Goal: Task Accomplishment & Management: Complete application form

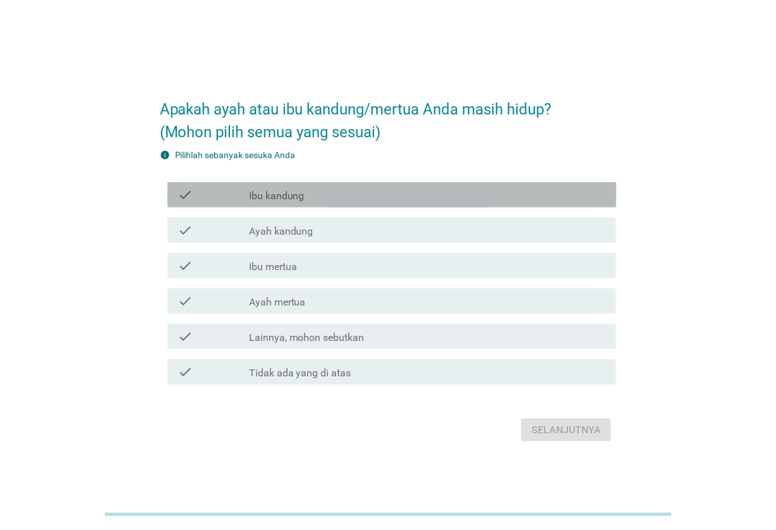
click at [389, 194] on div "check_box_outline_blank Ibu kandung" at bounding box center [428, 194] width 358 height 15
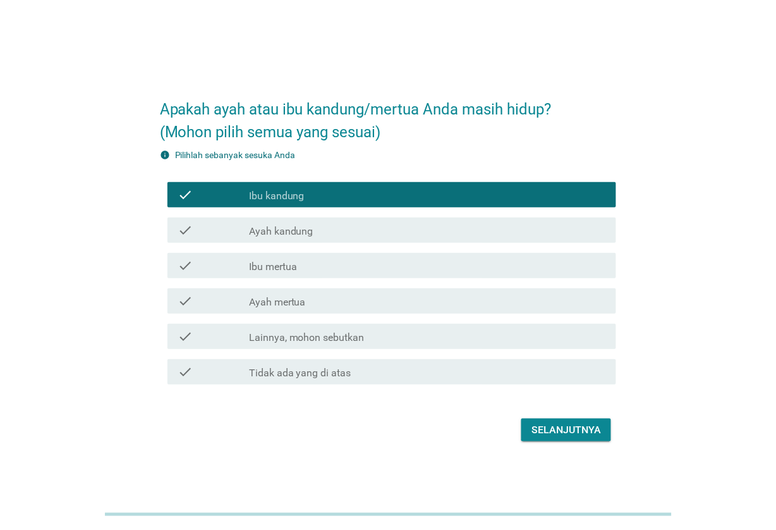
click at [391, 232] on div "check_box_outline_blank Ayah kandung" at bounding box center [428, 230] width 358 height 15
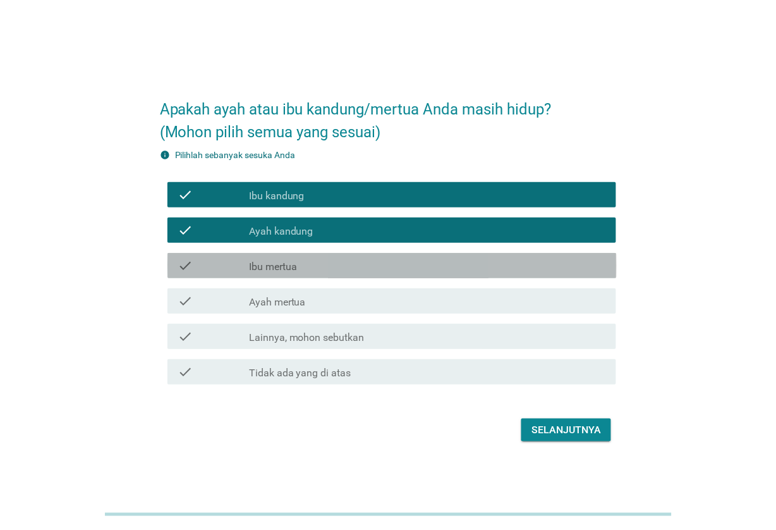
click at [393, 266] on div "check_box_outline_blank Ibu mertua" at bounding box center [428, 265] width 358 height 15
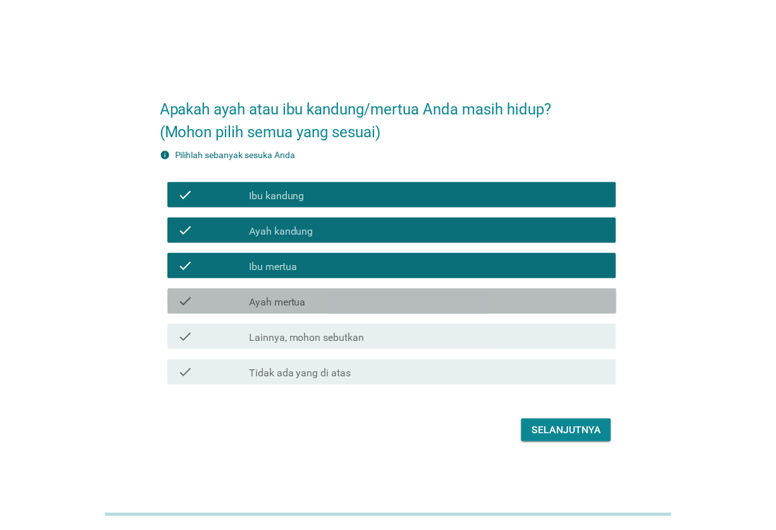
click at [405, 305] on div "check_box_outline_blank Ayah mertua" at bounding box center [428, 300] width 358 height 15
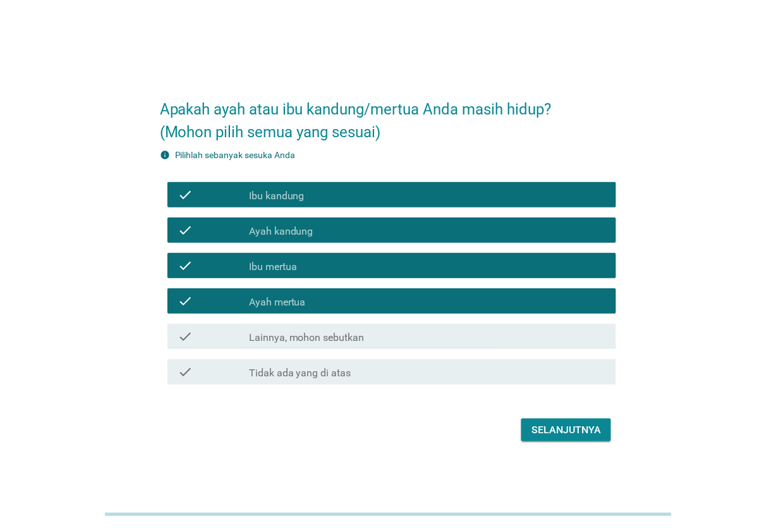
click at [564, 431] on div "Selanjutnya" at bounding box center [567, 429] width 70 height 15
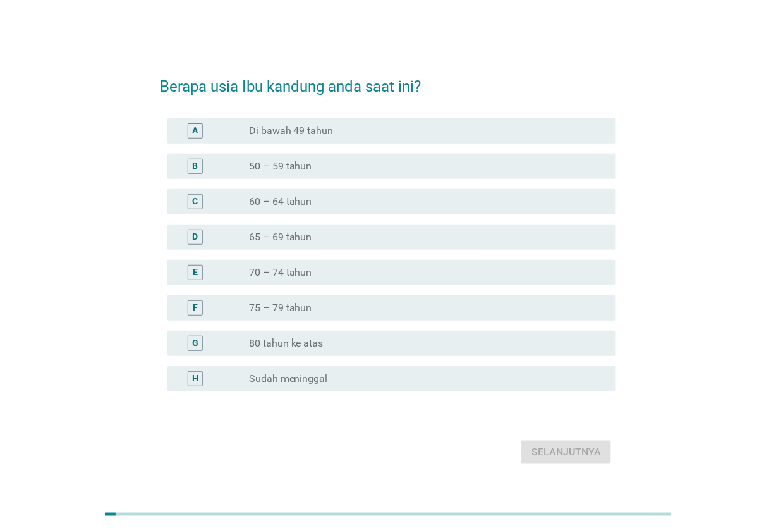
click at [453, 239] on div "radio_button_unchecked 65 – 69 tahun" at bounding box center [423, 237] width 348 height 13
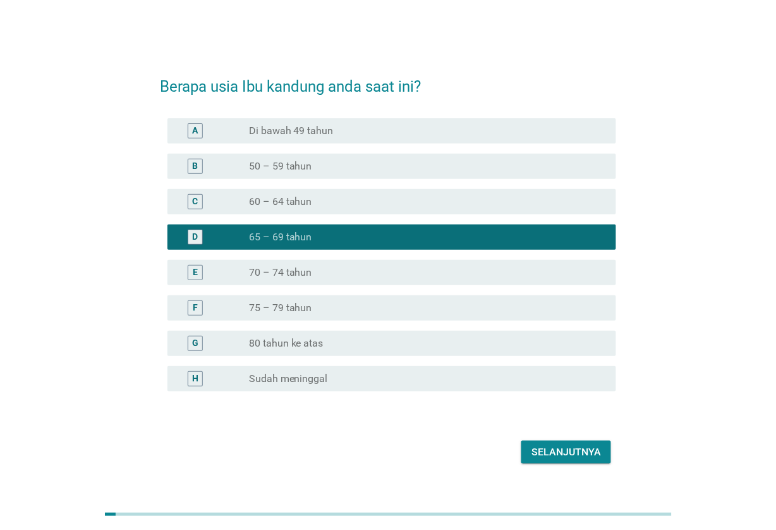
click at [565, 452] on div "Selanjutnya" at bounding box center [567, 451] width 70 height 15
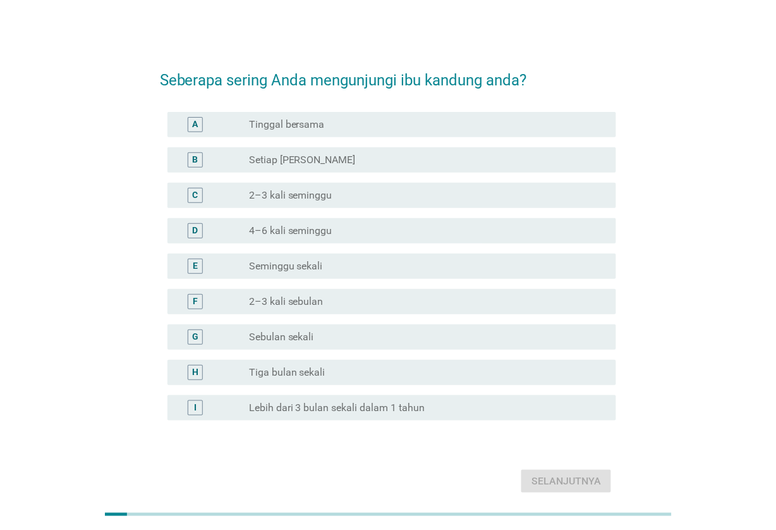
click at [484, 200] on div "radio_button_unchecked 2–3 kali seminggu" at bounding box center [423, 195] width 348 height 13
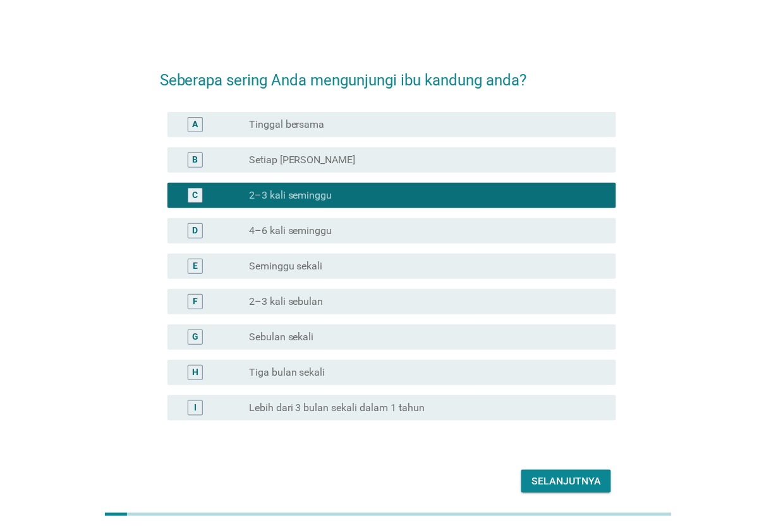
click at [579, 484] on div "Selanjutnya" at bounding box center [567, 481] width 70 height 15
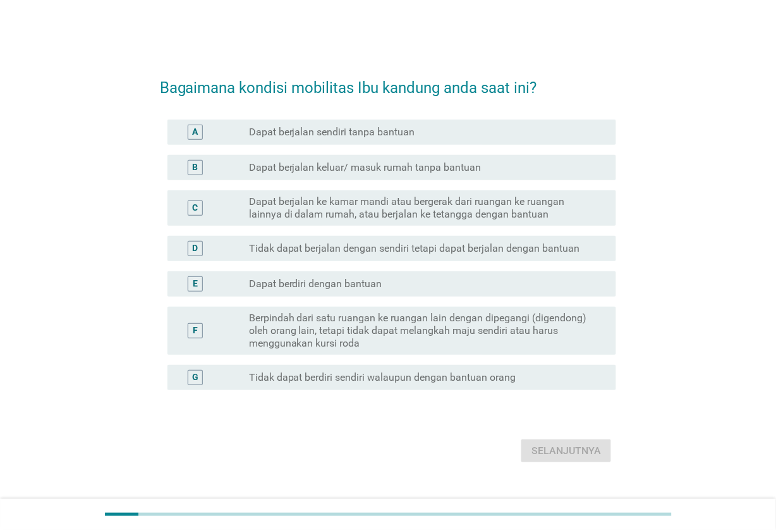
click at [473, 207] on label "Dapat berjalan ke kamar mandi atau bergerak dari ruangan ke ruangan lainnya di …" at bounding box center [423, 207] width 348 height 25
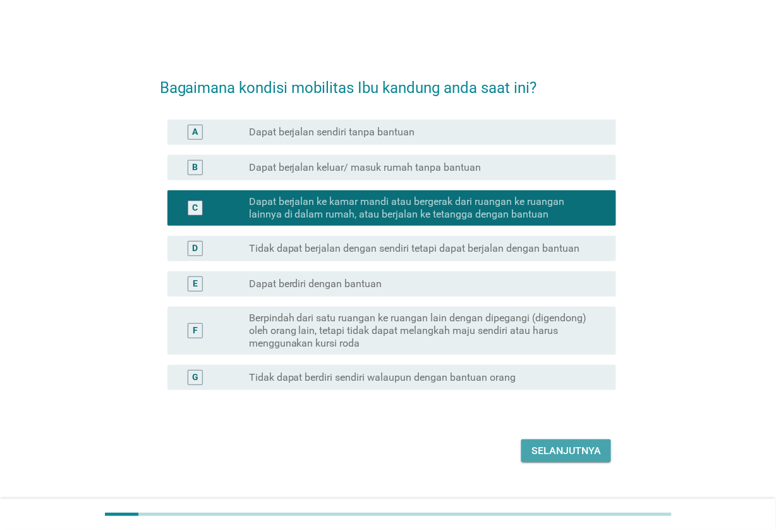
click at [598, 450] on div "Selanjutnya" at bounding box center [567, 450] width 70 height 15
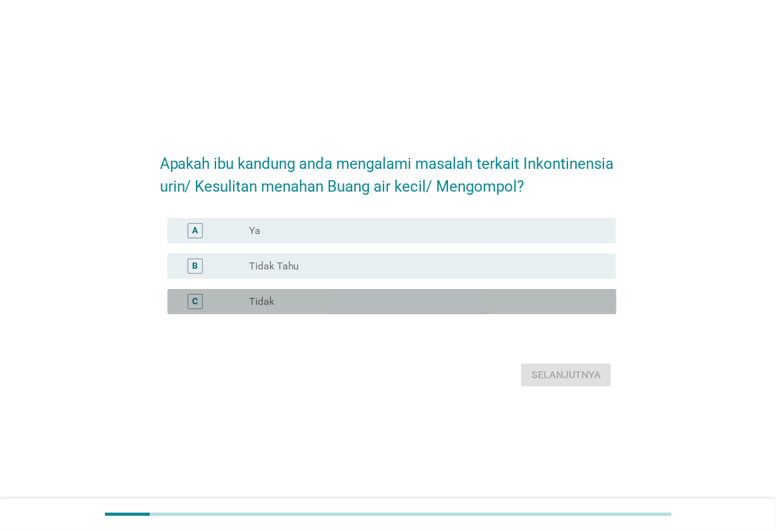
click at [535, 310] on div "C radio_button_unchecked Tidak" at bounding box center [393, 301] width 450 height 25
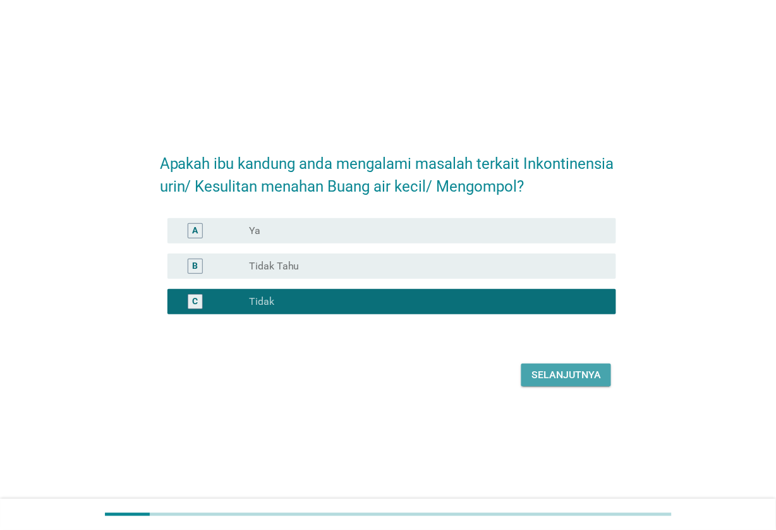
click at [573, 384] on button "Selanjutnya" at bounding box center [567, 375] width 90 height 23
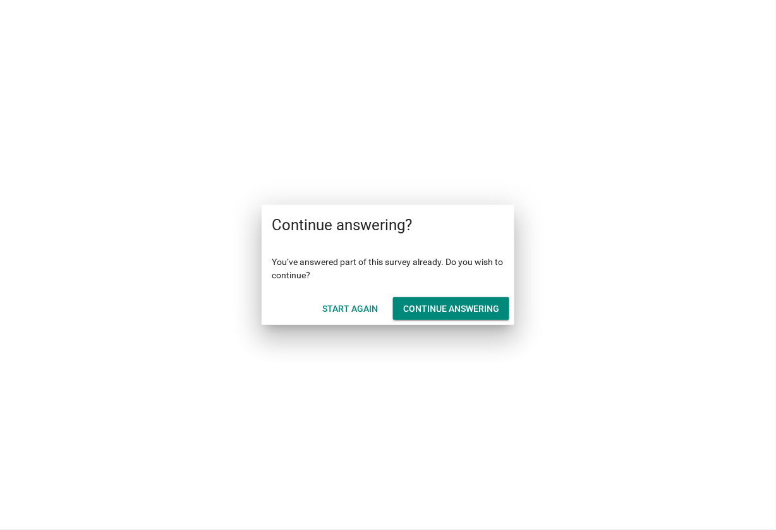
click at [451, 319] on button "Continue answering" at bounding box center [451, 308] width 116 height 23
